Goal: Information Seeking & Learning: Stay updated

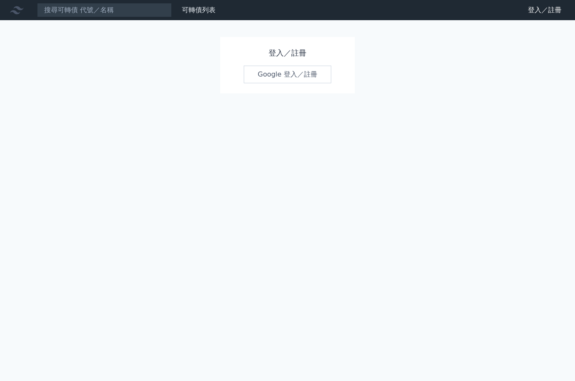
scroll to position [29, 0]
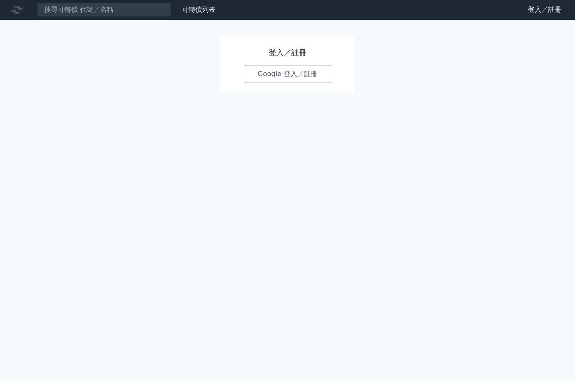
click at [305, 66] on link "Google 登入／註冊" at bounding box center [288, 75] width 88 height 18
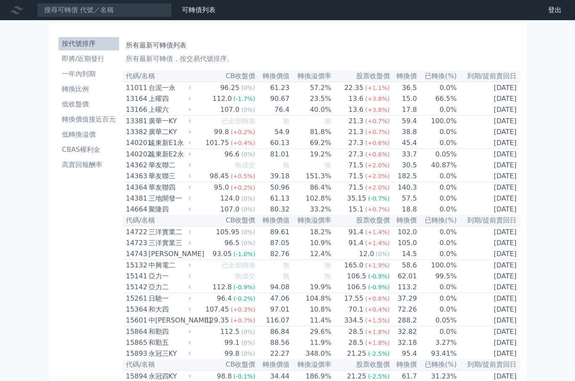
click at [98, 64] on li "即將/近期發行" at bounding box center [89, 59] width 61 height 10
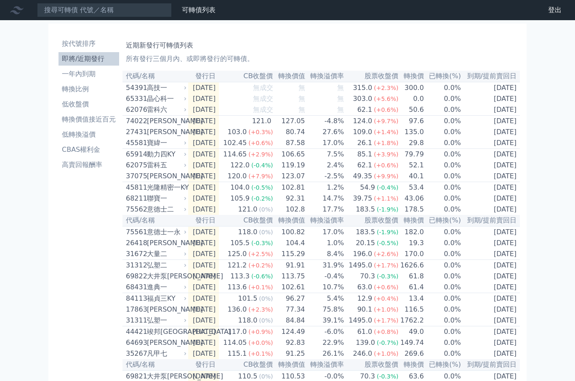
click at [90, 59] on li "即將/近期發行" at bounding box center [89, 59] width 61 height 10
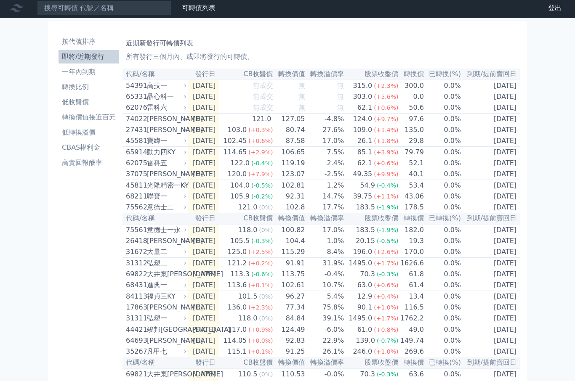
scroll to position [9, 0]
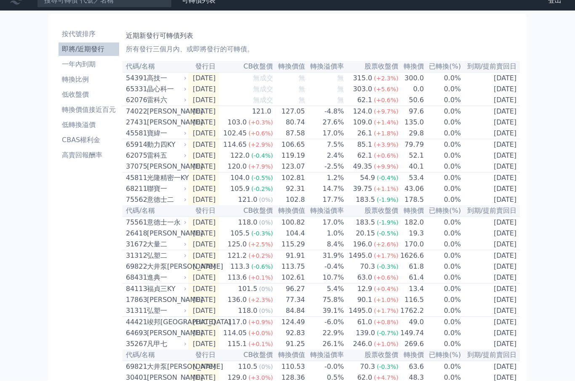
click at [85, 37] on li "按代號排序" at bounding box center [89, 34] width 61 height 10
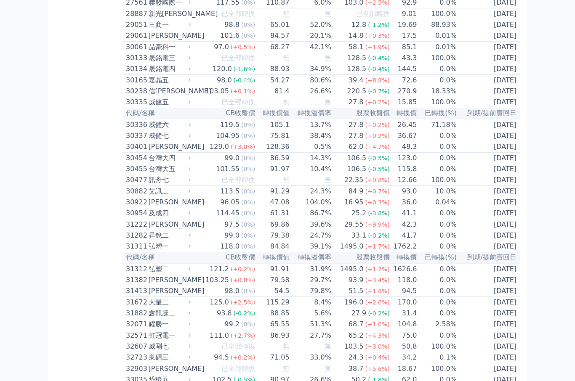
scroll to position [1116, 0]
